Goal: Navigation & Orientation: Find specific page/section

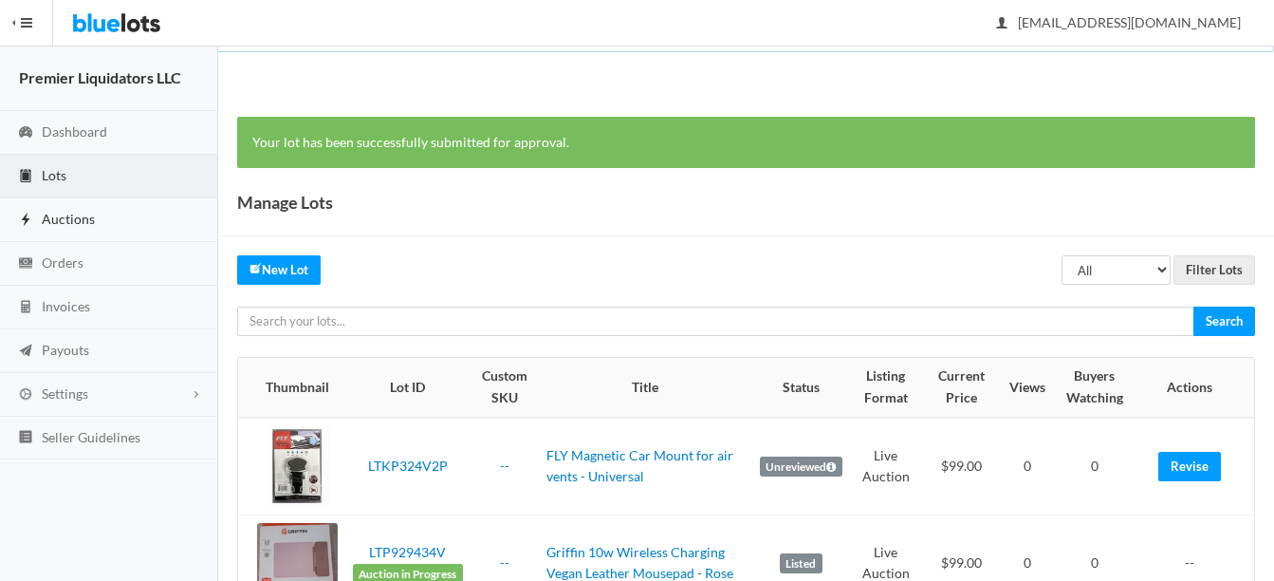
click at [61, 217] on span "Auctions" at bounding box center [68, 219] width 53 height 16
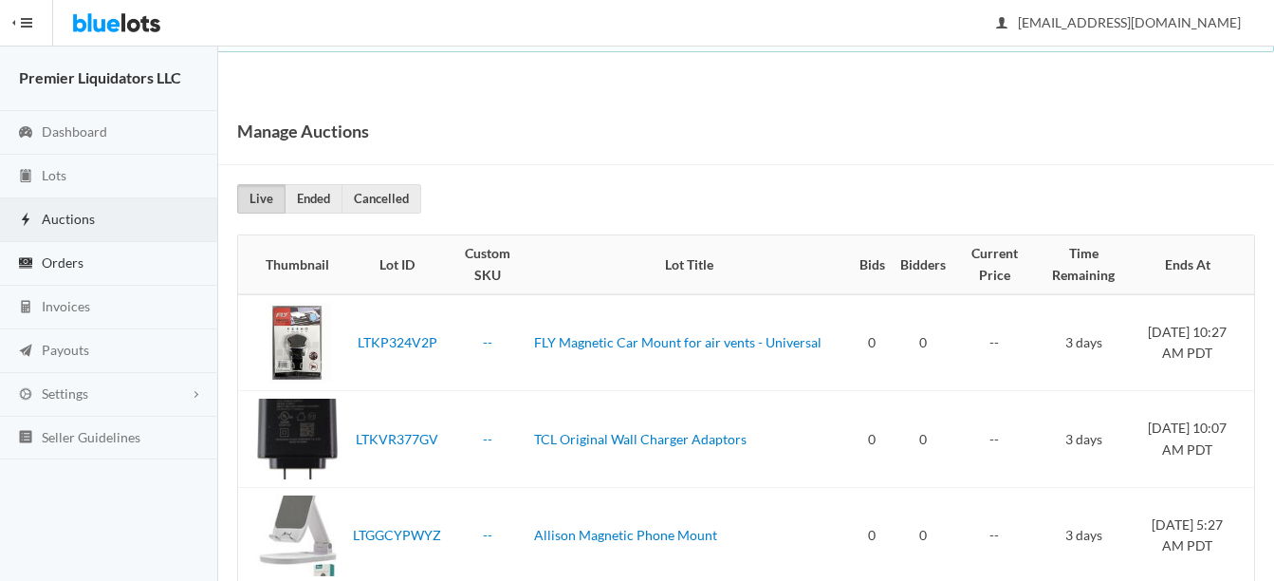
click at [66, 262] on span "Orders" at bounding box center [63, 262] width 42 height 16
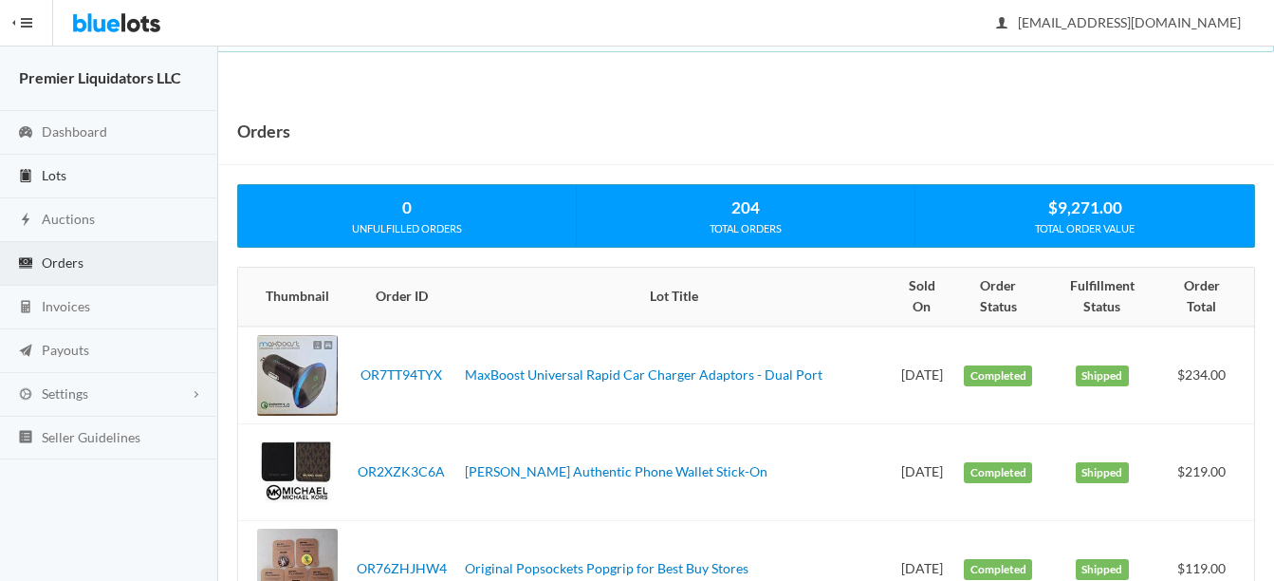
click at [45, 171] on span "Lots" at bounding box center [54, 175] width 25 height 16
